Goal: Transaction & Acquisition: Purchase product/service

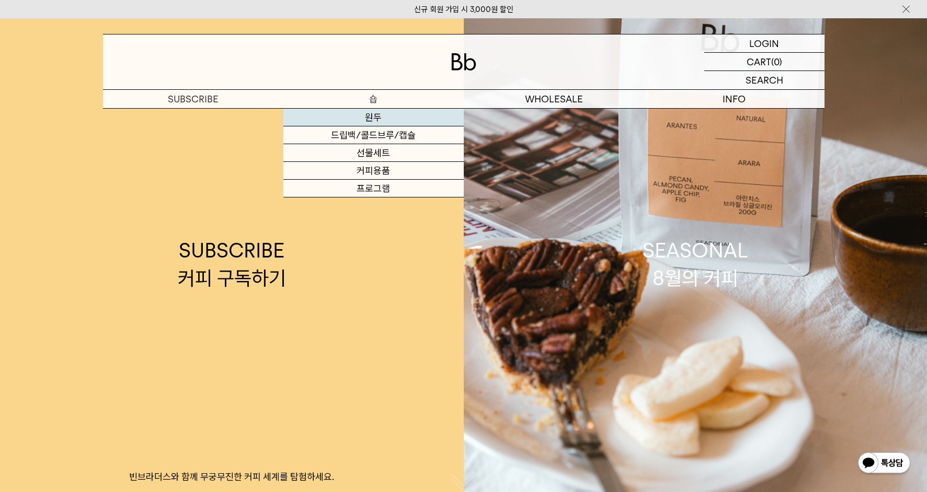
click at [374, 117] on link "원두" at bounding box center [373, 118] width 180 height 18
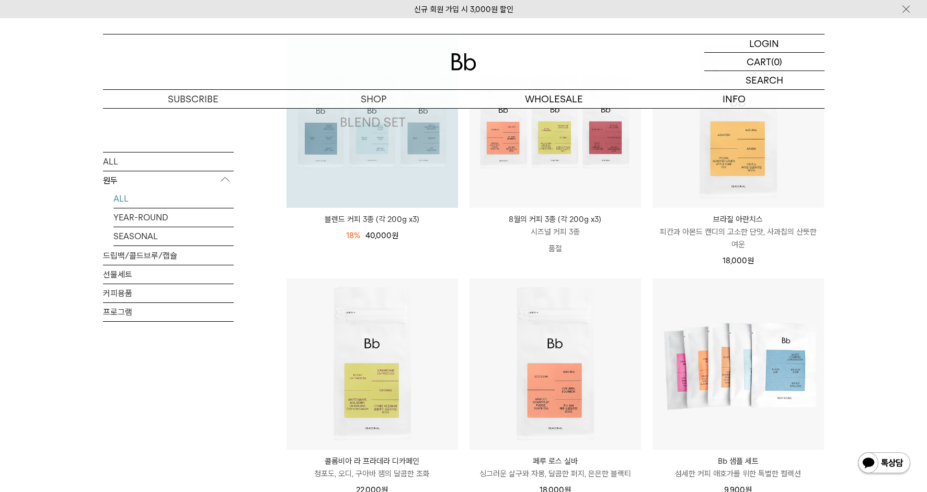
scroll to position [174, 0]
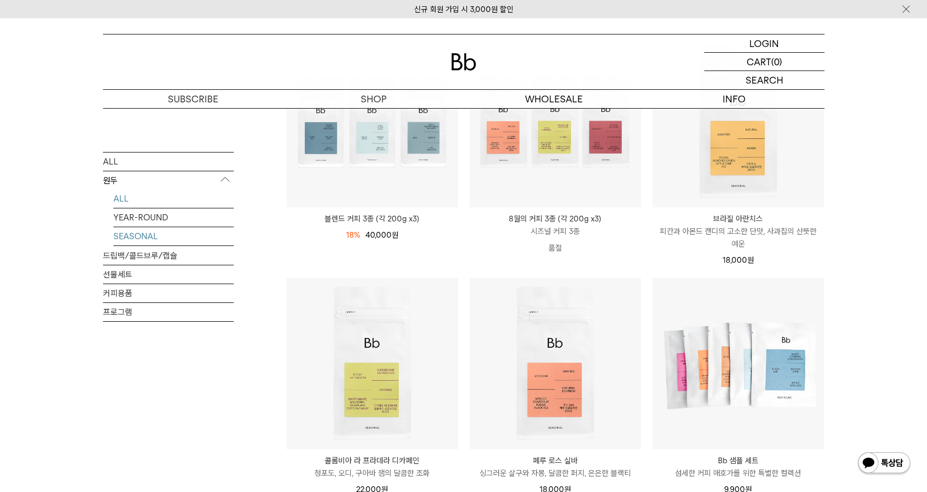
click at [148, 237] on link "SEASONAL" at bounding box center [173, 236] width 120 height 18
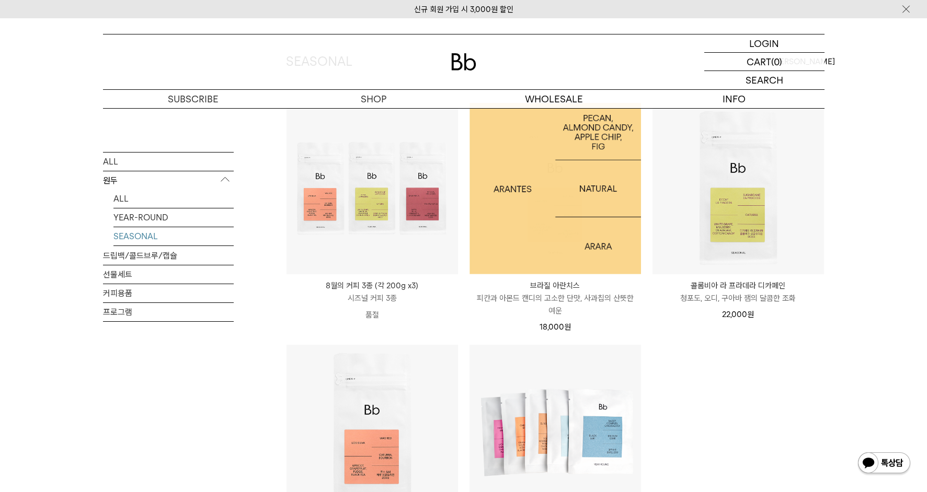
scroll to position [86, 0]
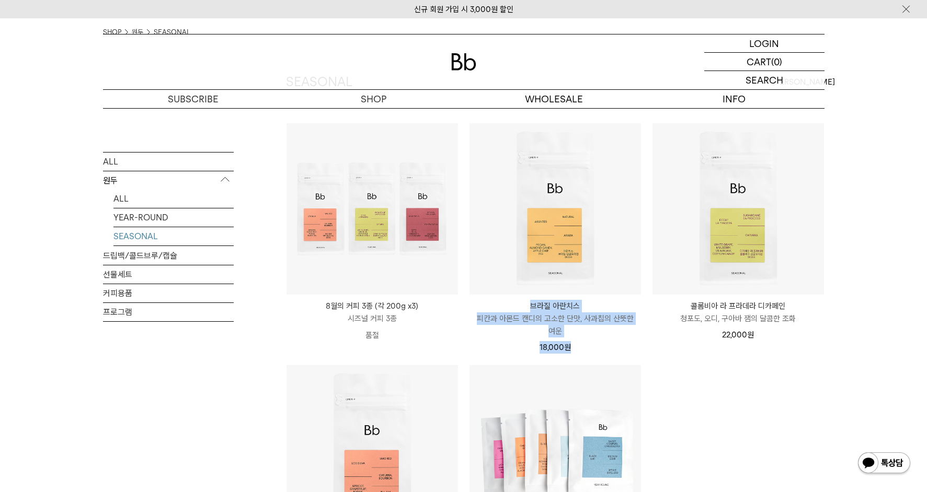
drag, startPoint x: 623, startPoint y: 346, endPoint x: 519, endPoint y: 305, distance: 111.7
click at [519, 305] on div "브라질 아란치스 [GEOGRAPHIC_DATA] ARANTES 피칸과 아몬드 캔디의 고소한 단맛, 사과칩의 산뜻한 여운 18,000 원" at bounding box center [554, 327] width 171 height 54
copy div "브라질 아란치스 [GEOGRAPHIC_DATA] ARANTES 피칸과 아몬드 캔디의 고소한 단맛, 사과칩의 산뜻한 여운 18,000 원"
